Goal: Check status: Check status

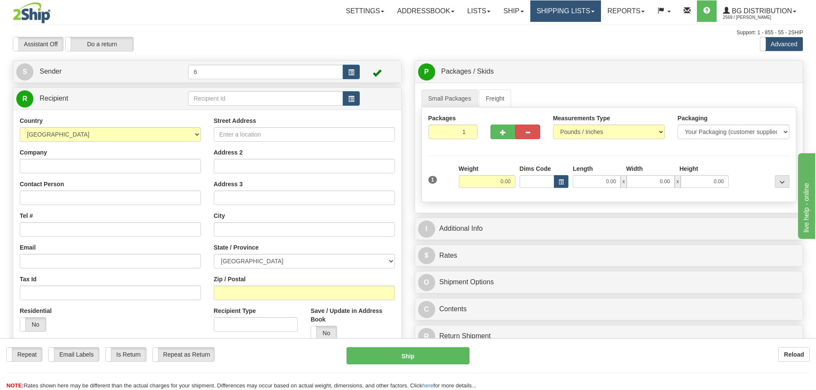
click at [575, 13] on link "Shipping lists" at bounding box center [565, 10] width 71 height 21
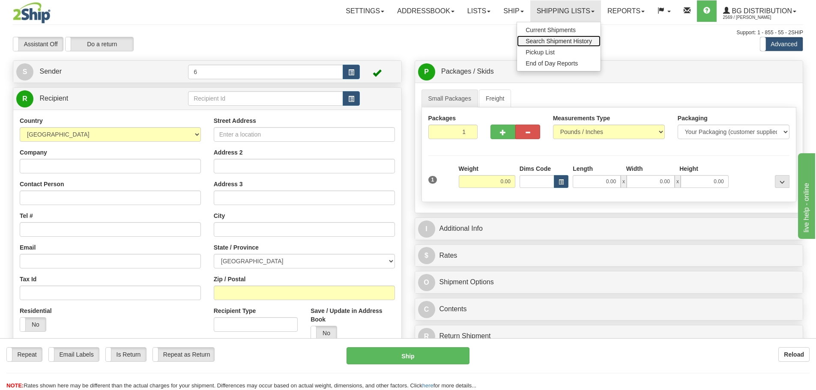
click at [549, 43] on span "Search Shipment History" at bounding box center [558, 41] width 66 height 7
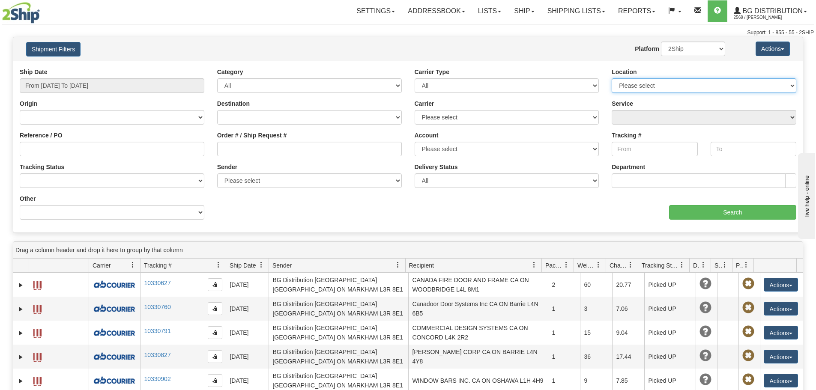
drag, startPoint x: 700, startPoint y: 86, endPoint x: 696, endPoint y: 89, distance: 4.9
click at [700, 86] on select "Please select Ottawa K1B 3W7 Montreal Quebec City Winnipeg Toronto Burnaby" at bounding box center [703, 85] width 185 height 15
select select "6954"
click at [611, 78] on select "Please select Ottawa K1B 3W7 Montreal Quebec City Winnipeg Toronto Burnaby" at bounding box center [703, 85] width 185 height 15
click at [59, 51] on button "Shipment Filters" at bounding box center [53, 49] width 54 height 15
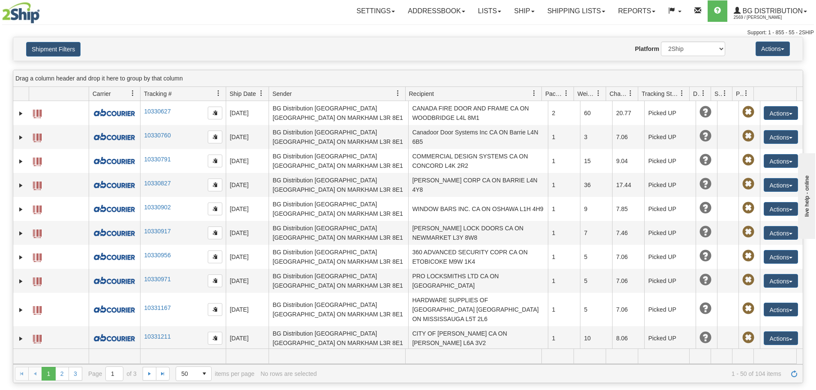
click at [61, 57] on div "Shipment Filters Website Agent Nothing selected Client User Platform 2Ship Impo…" at bounding box center [407, 49] width 789 height 24
click at [62, 48] on button "Shipment Filters" at bounding box center [53, 49] width 54 height 15
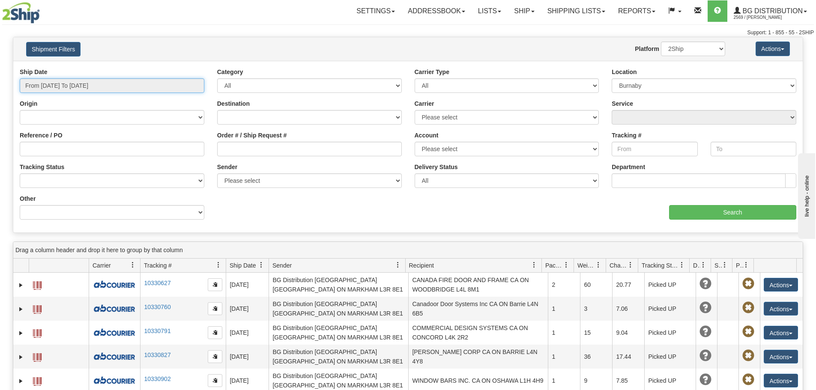
click at [141, 84] on input "From 09/24/2025 To 09/25/2025" at bounding box center [112, 85] width 185 height 15
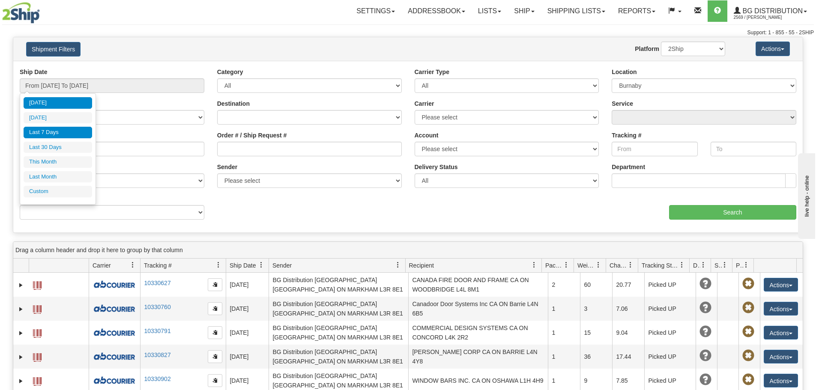
click at [61, 133] on li "Last 7 Days" at bounding box center [58, 133] width 69 height 12
type input "From 09/19/2025 To 09/25/2025"
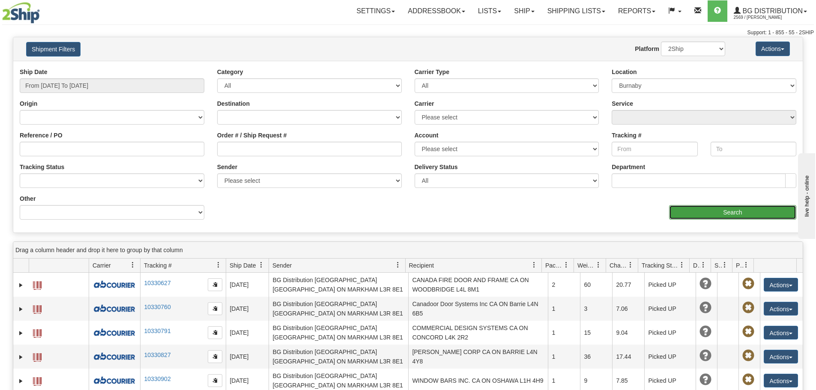
click at [732, 215] on input "Search" at bounding box center [732, 212] width 127 height 15
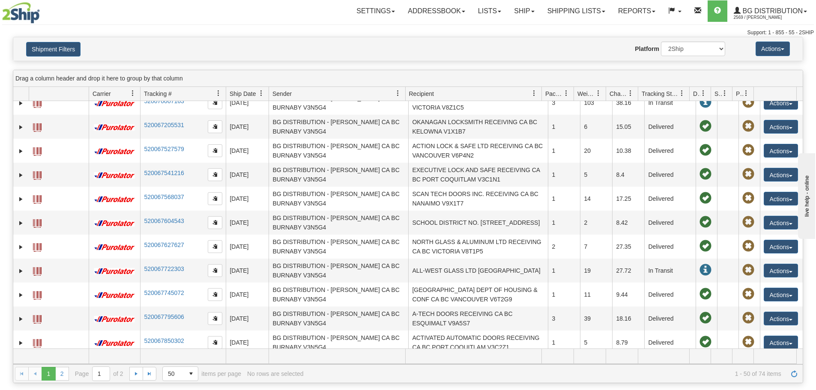
scroll to position [428, 0]
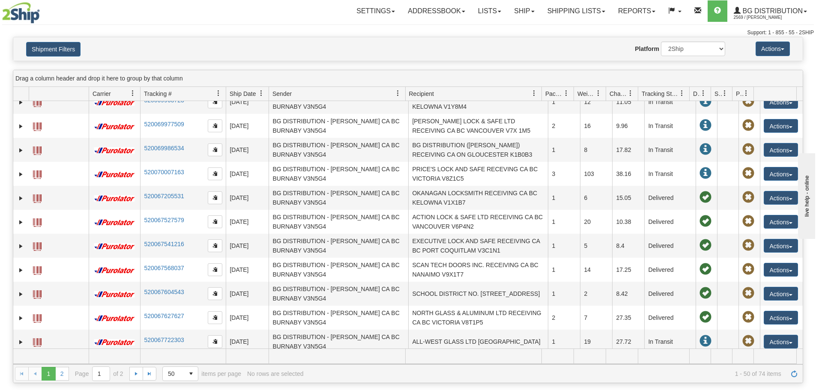
click at [432, 95] on span "Recipient" at bounding box center [421, 93] width 25 height 9
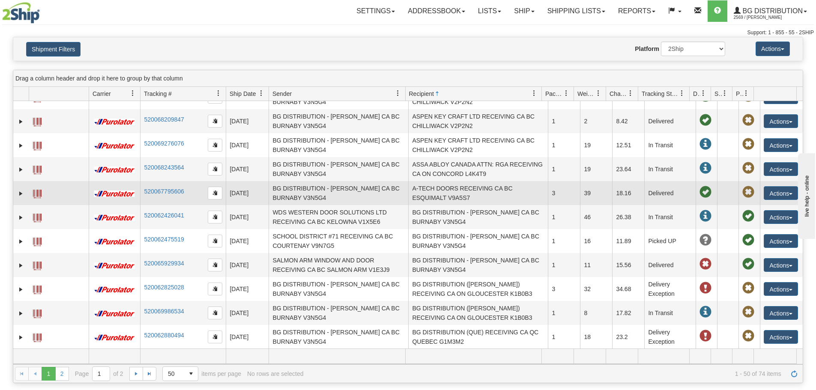
scroll to position [599, 0]
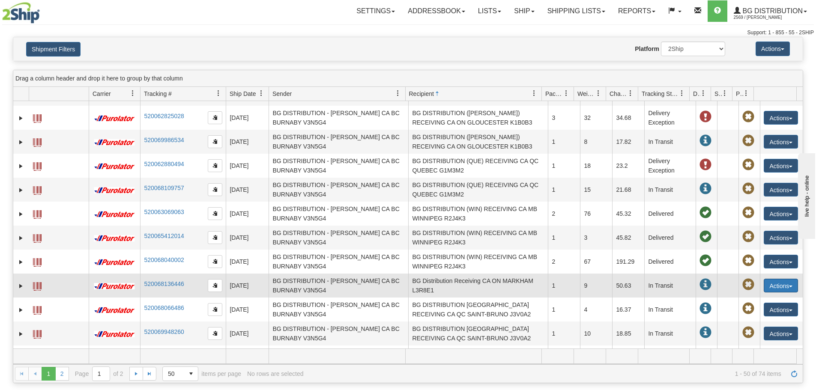
click at [769, 279] on button "Actions" at bounding box center [780, 286] width 34 height 14
drag, startPoint x: 195, startPoint y: 256, endPoint x: 146, endPoint y: 263, distance: 48.8
click at [146, 274] on td "520068136446" at bounding box center [183, 286] width 86 height 24
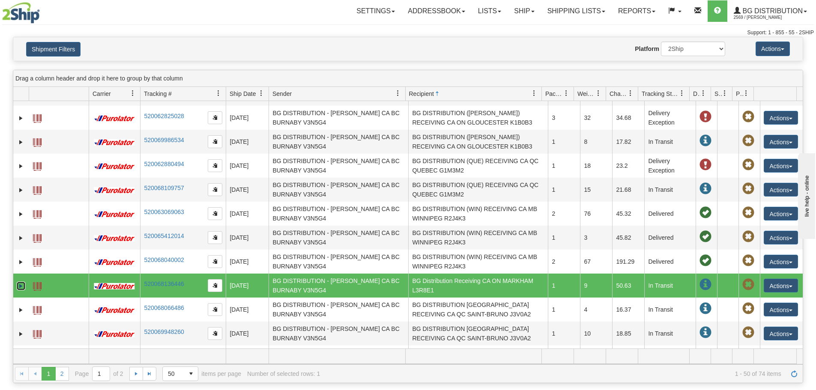
click at [21, 282] on link "Expand" at bounding box center [21, 286] width 9 height 9
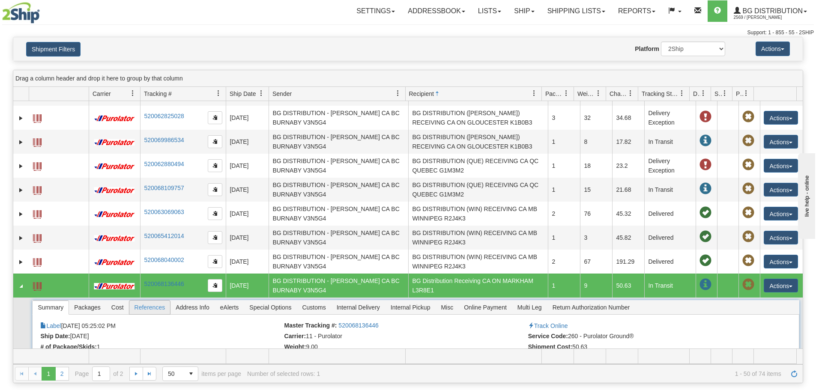
click at [158, 301] on span "References" at bounding box center [149, 308] width 41 height 14
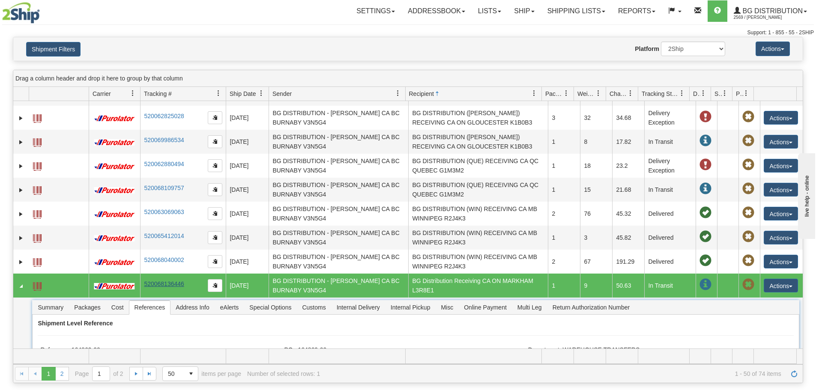
drag, startPoint x: 191, startPoint y: 255, endPoint x: 150, endPoint y: 255, distance: 41.1
click at [150, 274] on td "520068136446" at bounding box center [183, 286] width 86 height 24
click at [150, 280] on link "520068136446" at bounding box center [164, 283] width 40 height 7
